Goal: Task Accomplishment & Management: Manage account settings

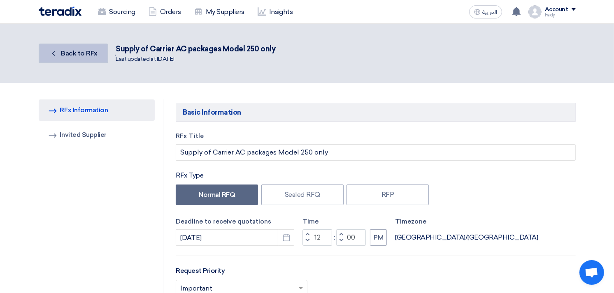
click at [60, 51] on link "Back Back to RFx" at bounding box center [74, 54] width 70 height 20
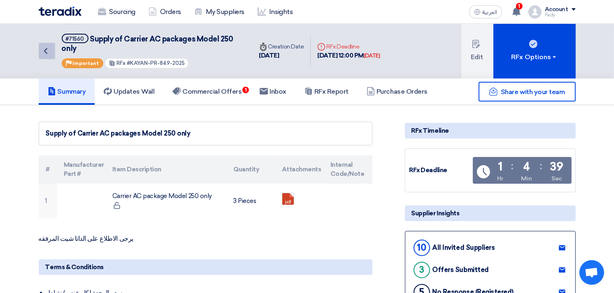
click at [44, 54] on icon "Back" at bounding box center [46, 51] width 10 height 10
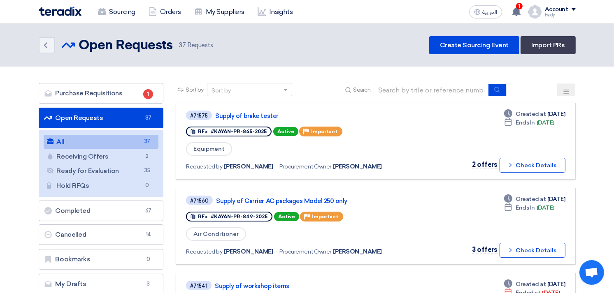
click at [113, 142] on link "All All 37" at bounding box center [101, 142] width 115 height 14
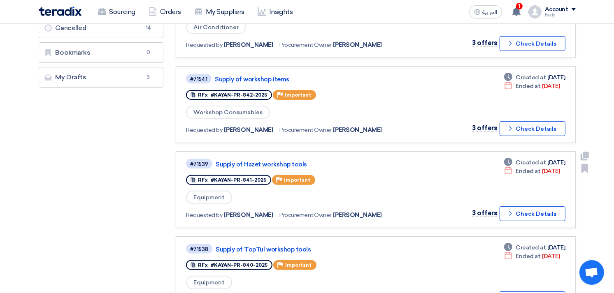
scroll to position [208, 0]
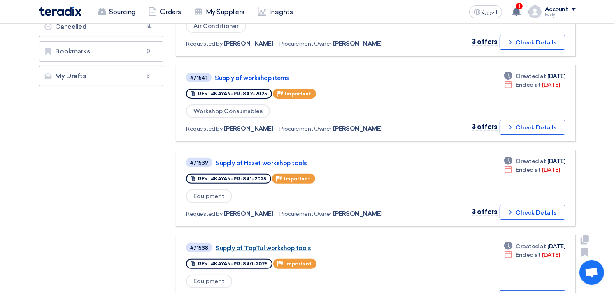
click at [289, 245] on link "Supply of TopTul workshop tools" at bounding box center [319, 248] width 206 height 7
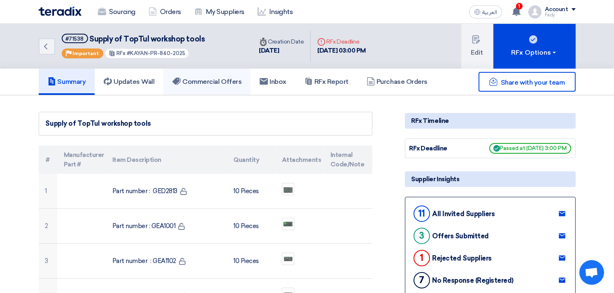
click at [209, 81] on h5 "Commercial Offers" at bounding box center [206, 82] width 69 height 8
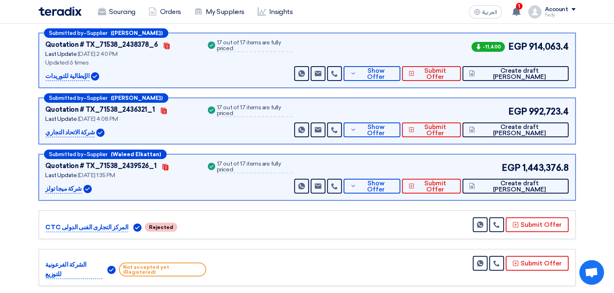
scroll to position [139, 0]
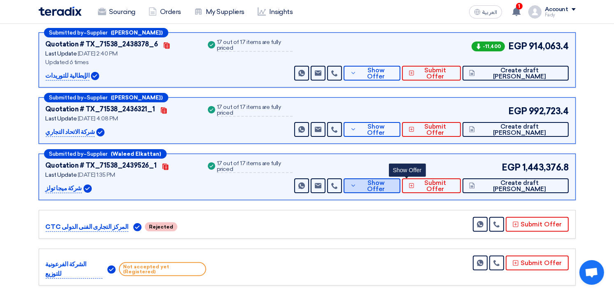
click at [397, 190] on button "Show Offer" at bounding box center [372, 186] width 57 height 15
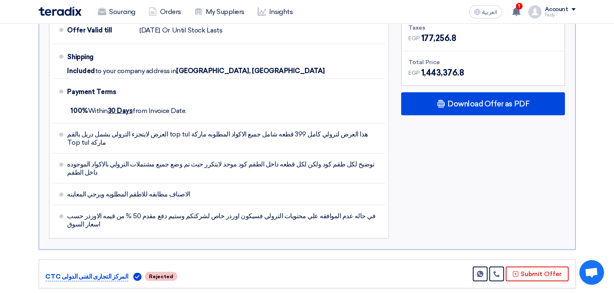
scroll to position [957, 0]
